Goal: Consume media (video, audio): Consume media (video, audio)

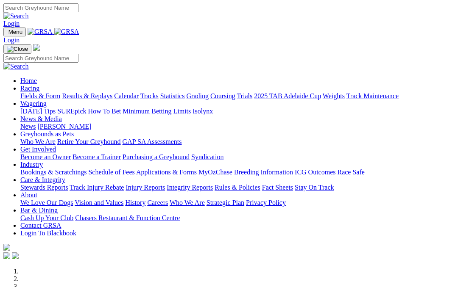
click at [39, 85] on link "Racing" at bounding box center [29, 88] width 19 height 7
click at [65, 176] on link "Care & Integrity" at bounding box center [42, 179] width 45 height 7
click at [213, 184] on link "Integrity Reports" at bounding box center [190, 187] width 46 height 7
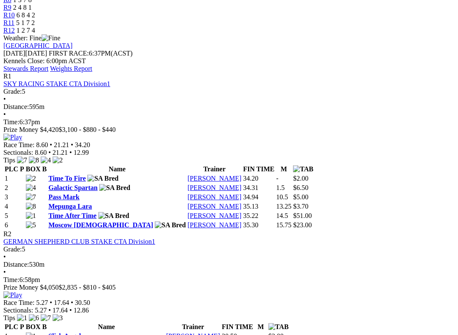
scroll to position [357, 0]
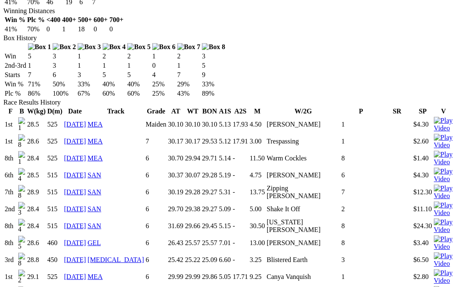
scroll to position [521, 0]
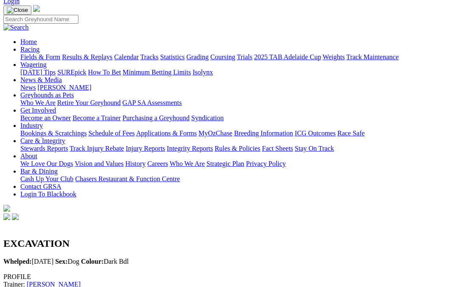
scroll to position [0, 0]
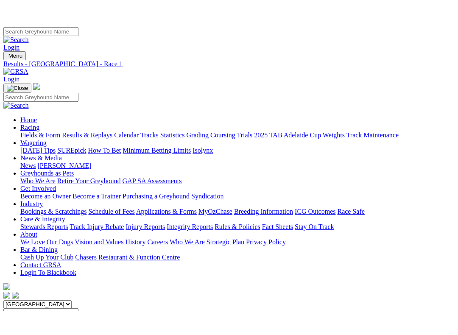
scroll to position [104, 0]
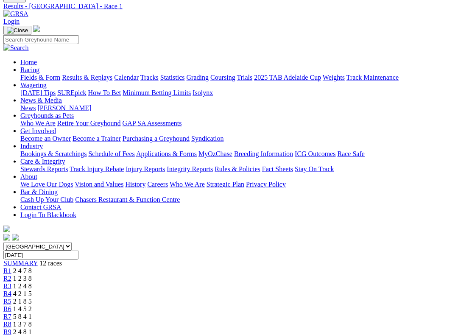
scroll to position [32, 0]
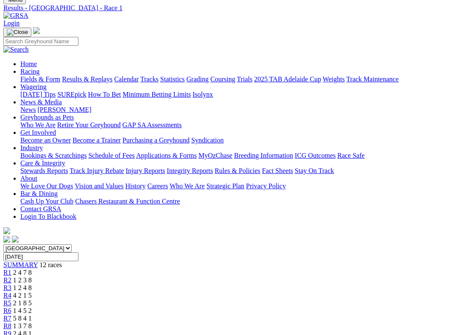
click at [11, 276] on link "R2" at bounding box center [7, 279] width 8 height 7
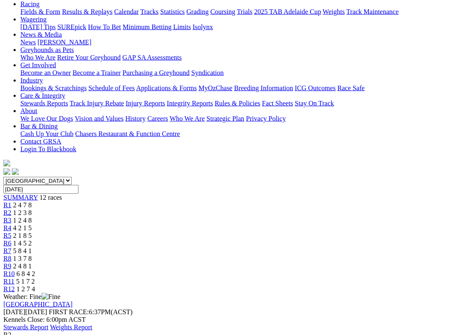
scroll to position [100, 0]
click at [11, 216] on span "R3" at bounding box center [7, 219] width 8 height 7
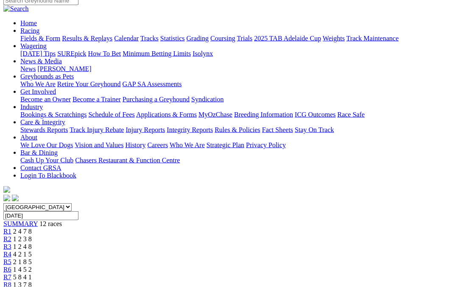
scroll to position [70, 0]
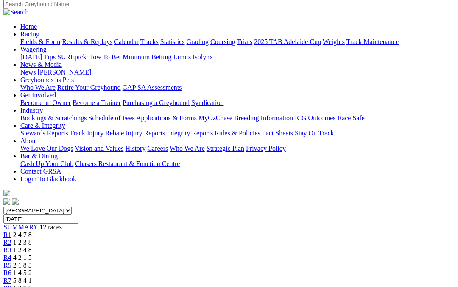
click at [11, 254] on link "R4" at bounding box center [7, 257] width 8 height 7
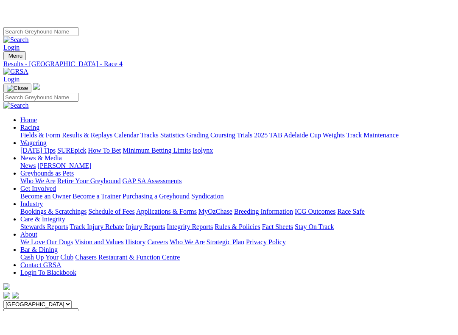
scroll to position [112, 0]
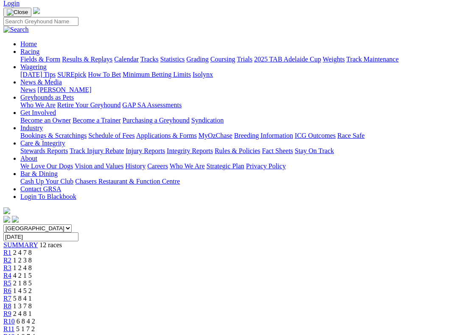
scroll to position [31, 0]
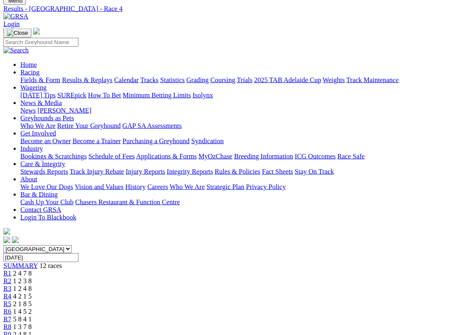
click at [11, 287] on link "R5" at bounding box center [7, 303] width 8 height 7
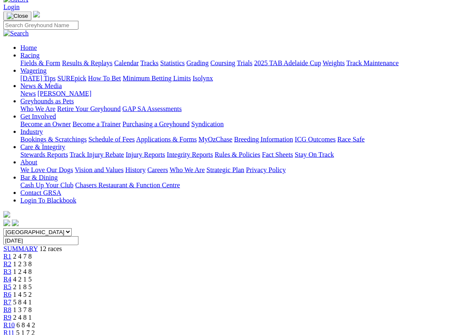
scroll to position [14, 0]
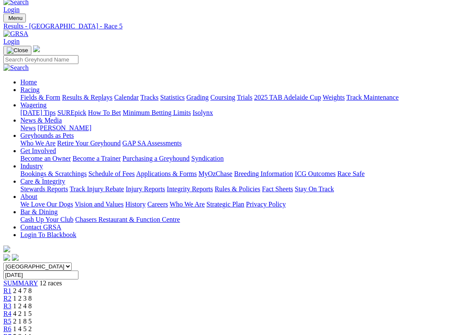
click at [11, 287] on span "R6" at bounding box center [7, 328] width 8 height 7
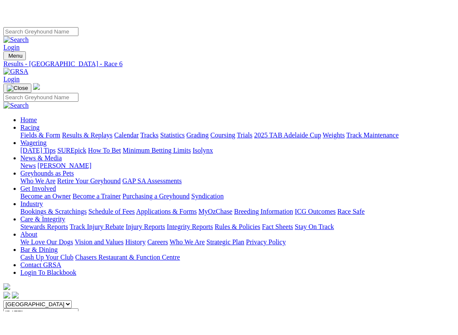
scroll to position [120, 0]
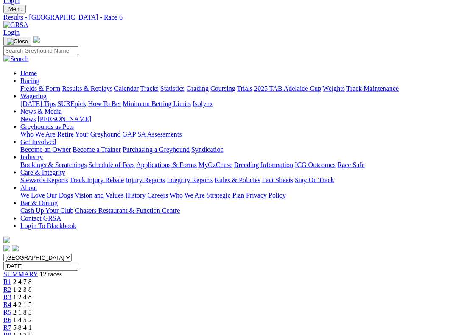
scroll to position [16, 0]
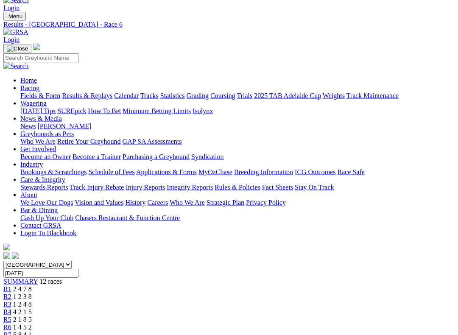
click at [11, 287] on span "R7" at bounding box center [7, 334] width 8 height 7
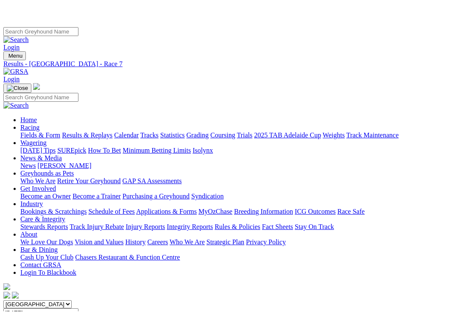
scroll to position [164, 0]
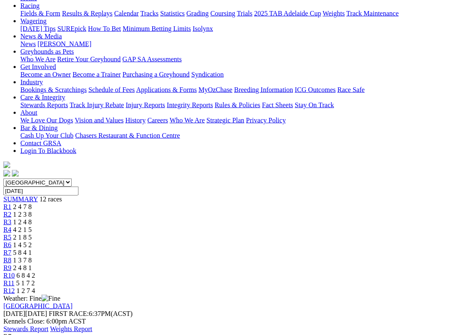
scroll to position [34, 0]
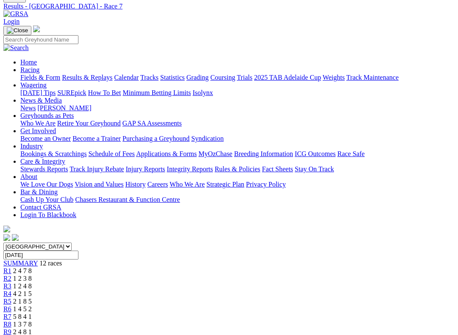
click at [11, 287] on span "R8" at bounding box center [7, 323] width 8 height 7
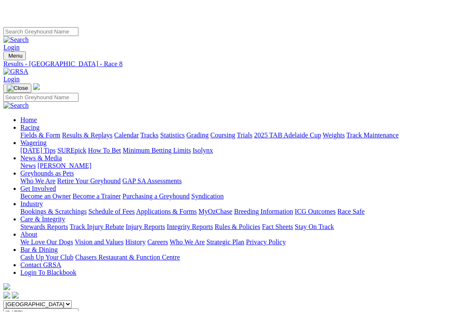
scroll to position [114, 0]
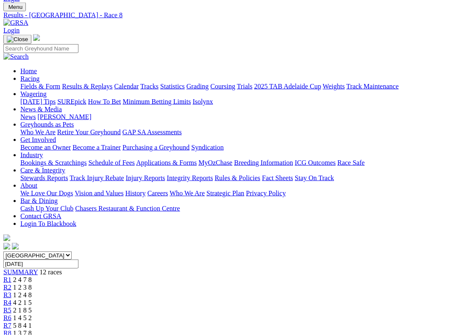
scroll to position [25, 0]
click at [11, 287] on span "R9" at bounding box center [7, 340] width 8 height 7
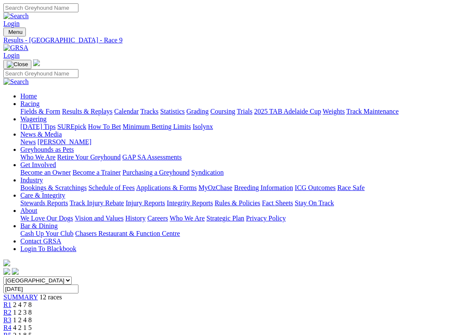
scroll to position [151, 0]
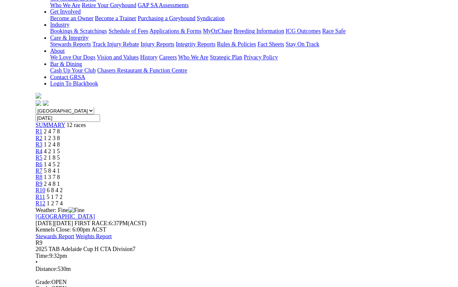
scroll to position [175, 0]
